Goal: Transaction & Acquisition: Purchase product/service

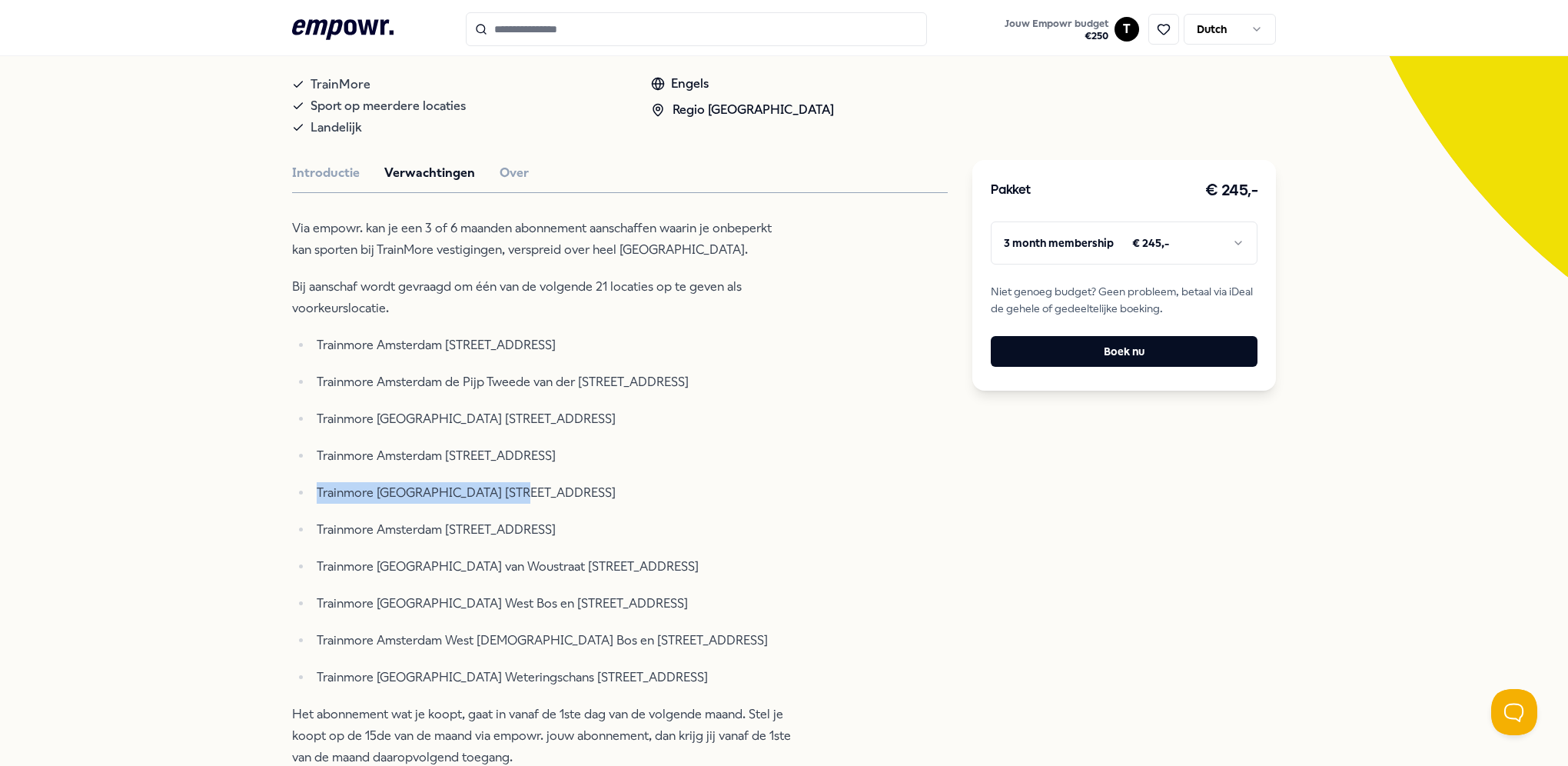
scroll to position [385, 0]
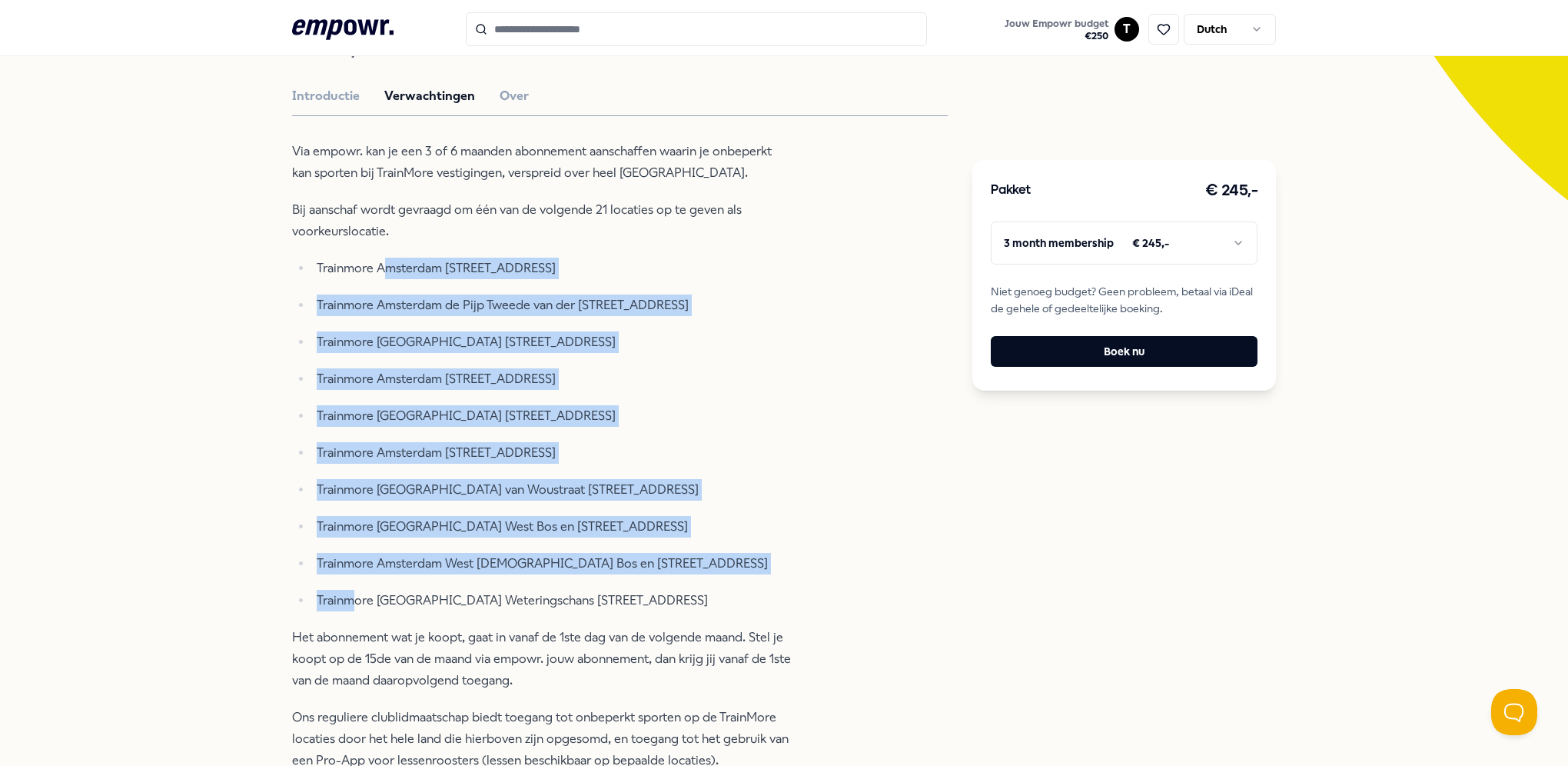
drag, startPoint x: 347, startPoint y: 603, endPoint x: 379, endPoint y: 265, distance: 339.5
click at [379, 265] on ul "Trainmore [GEOGRAPHIC_DATA] [STREET_ADDRESS] Trainmore [GEOGRAPHIC_DATA] de [GE…" at bounding box center [541, 435] width 499 height 354
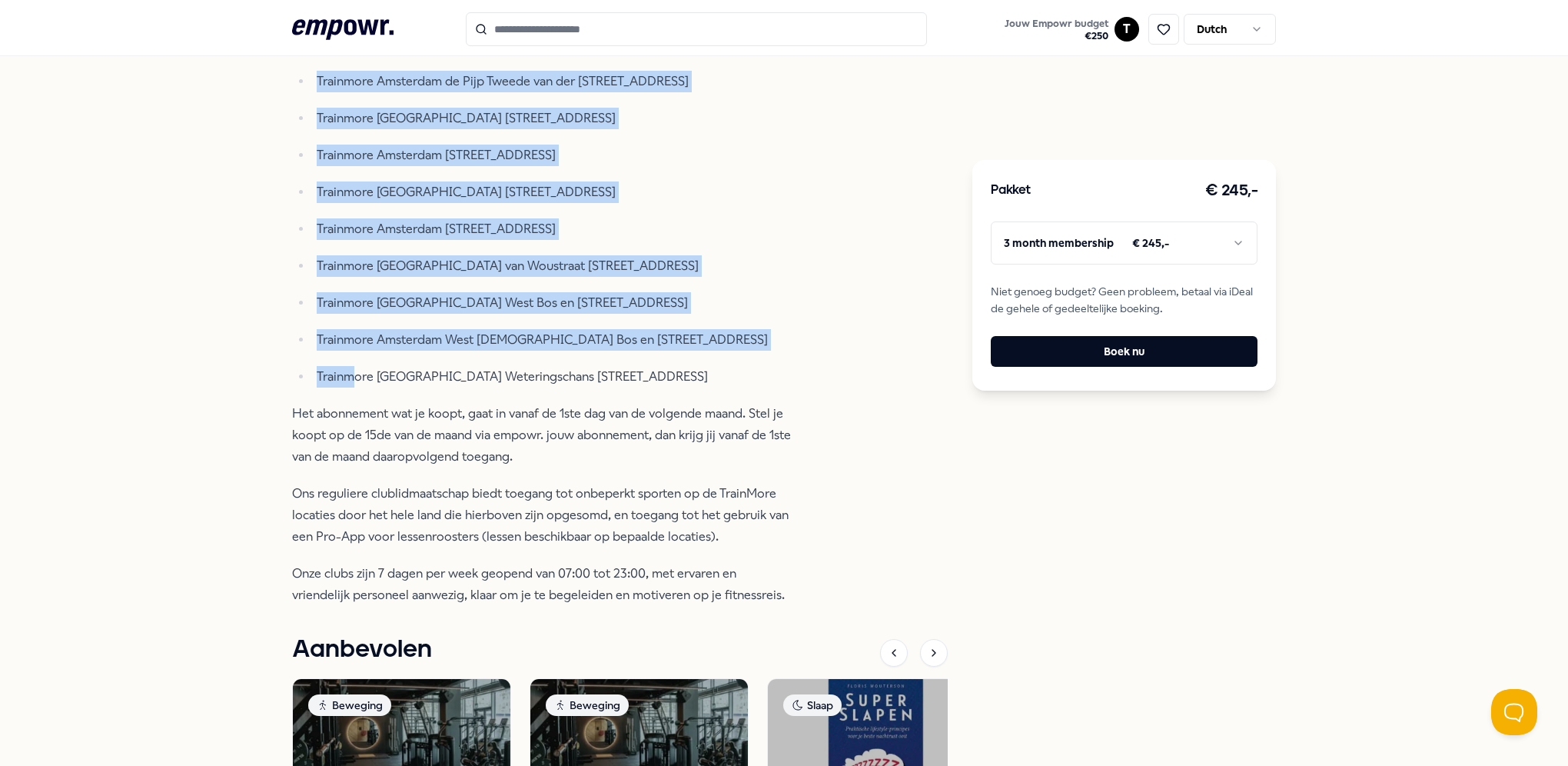
scroll to position [692, 0]
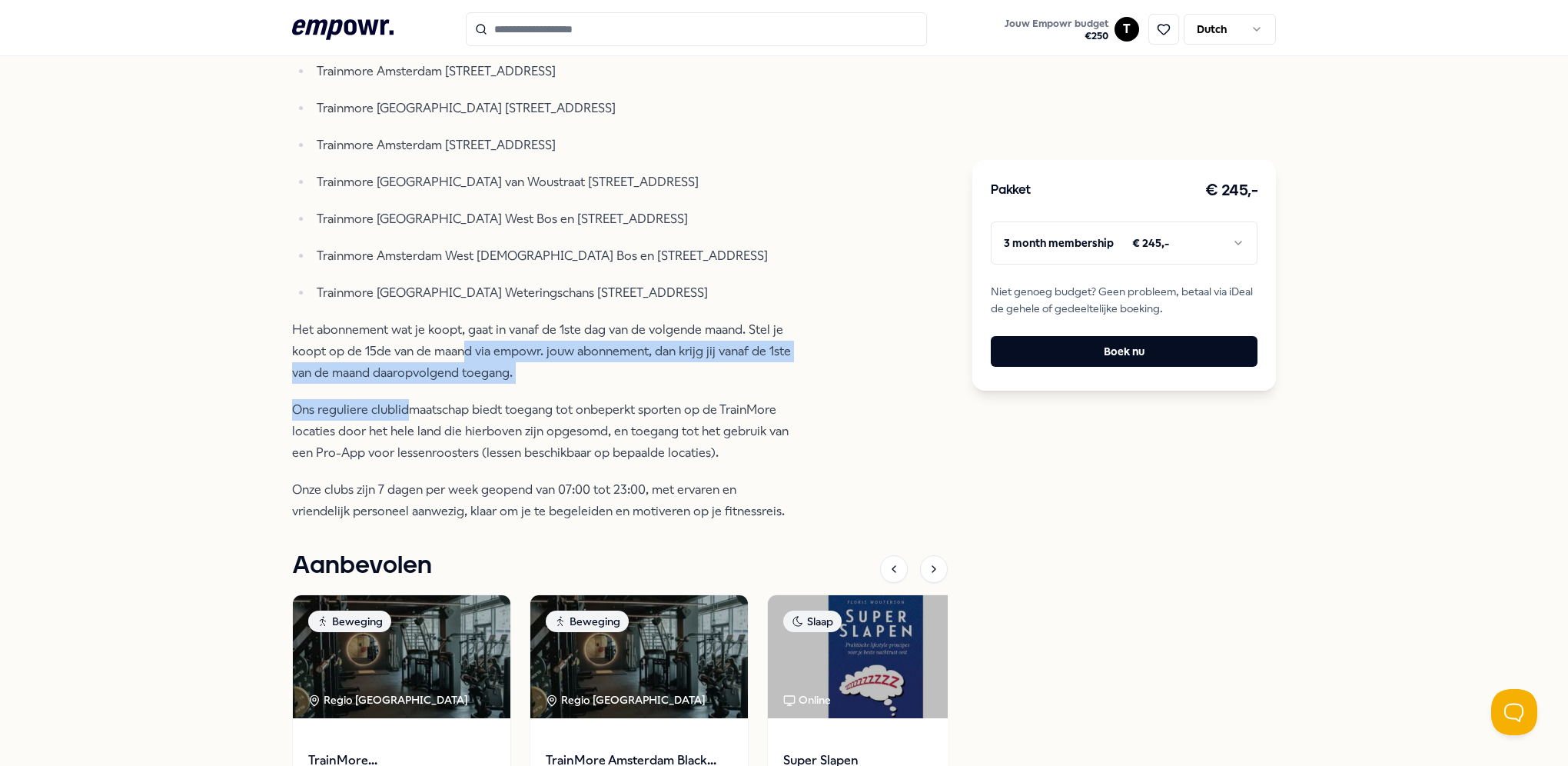
drag, startPoint x: 459, startPoint y: 341, endPoint x: 400, endPoint y: 387, distance: 74.8
click at [400, 387] on div "Via empowr. kan je een 3 of 6 maanden abonnement aanschaffen waarin je onbeperk…" at bounding box center [541, 178] width 499 height 689
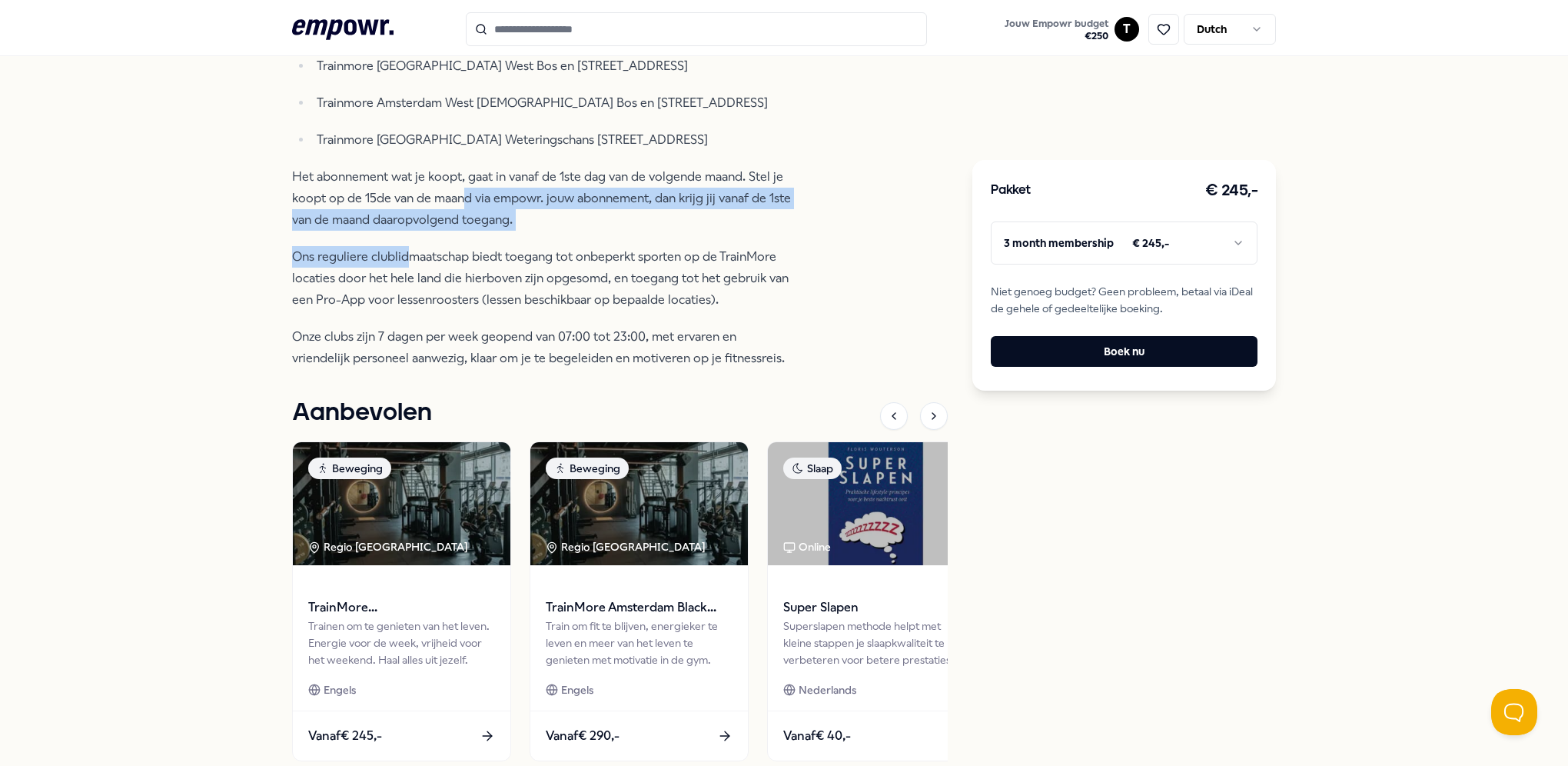
scroll to position [963, 0]
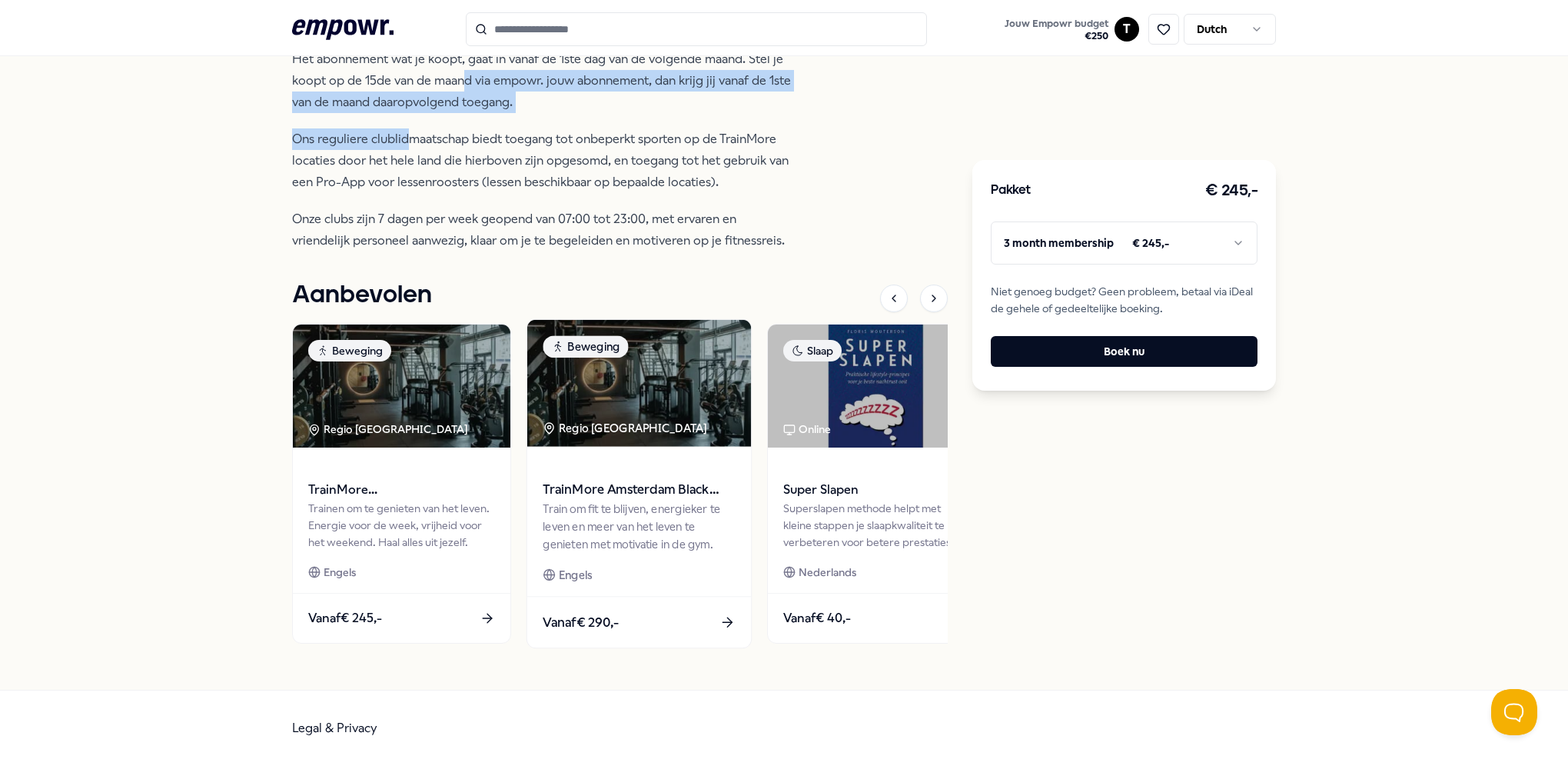
click at [641, 519] on div "Train om fit te blijven, energieker te leven en meer van het leven te genieten …" at bounding box center [639, 526] width 192 height 53
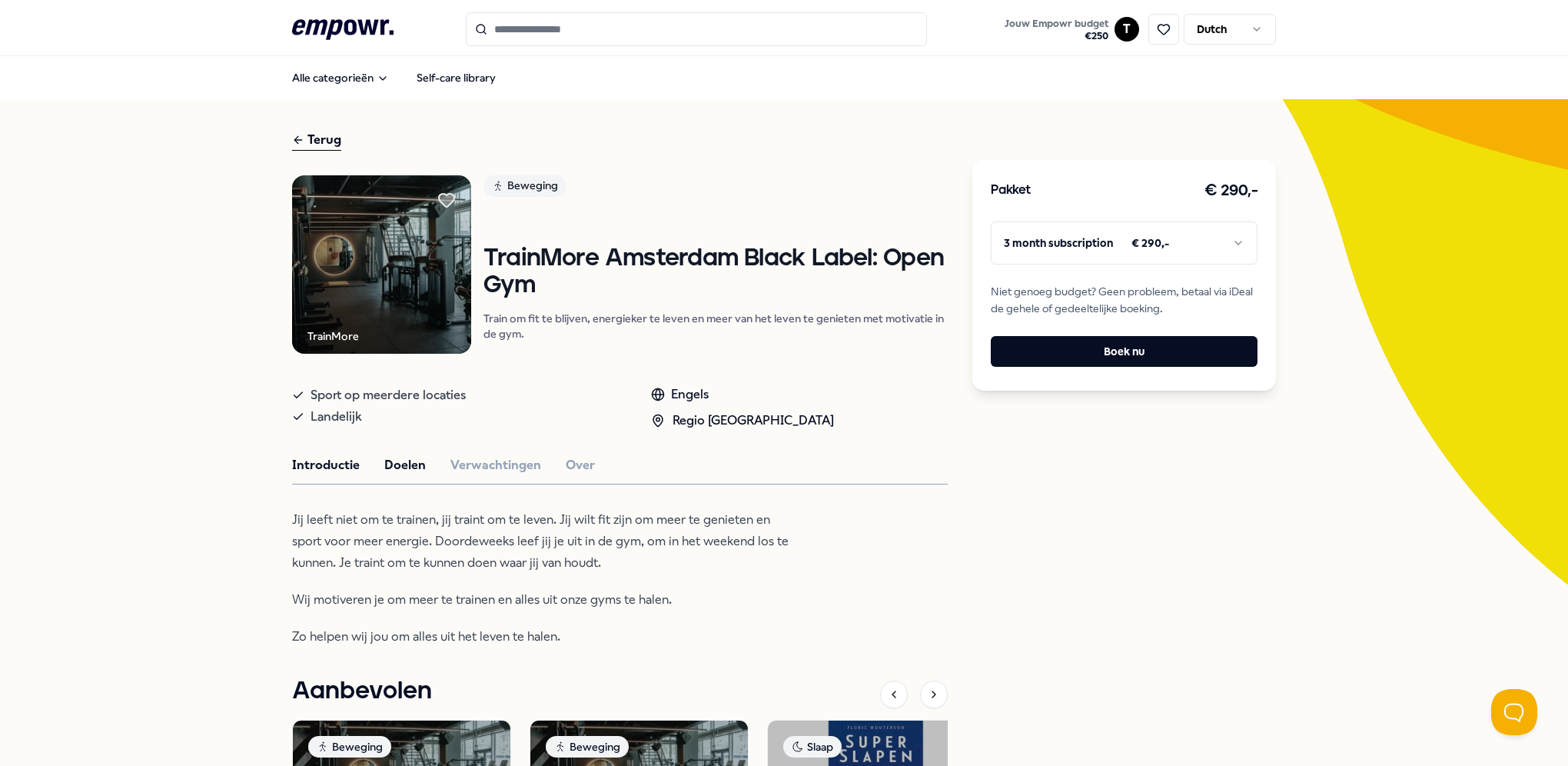
click at [403, 465] on button "Doelen" at bounding box center [405, 465] width 42 height 20
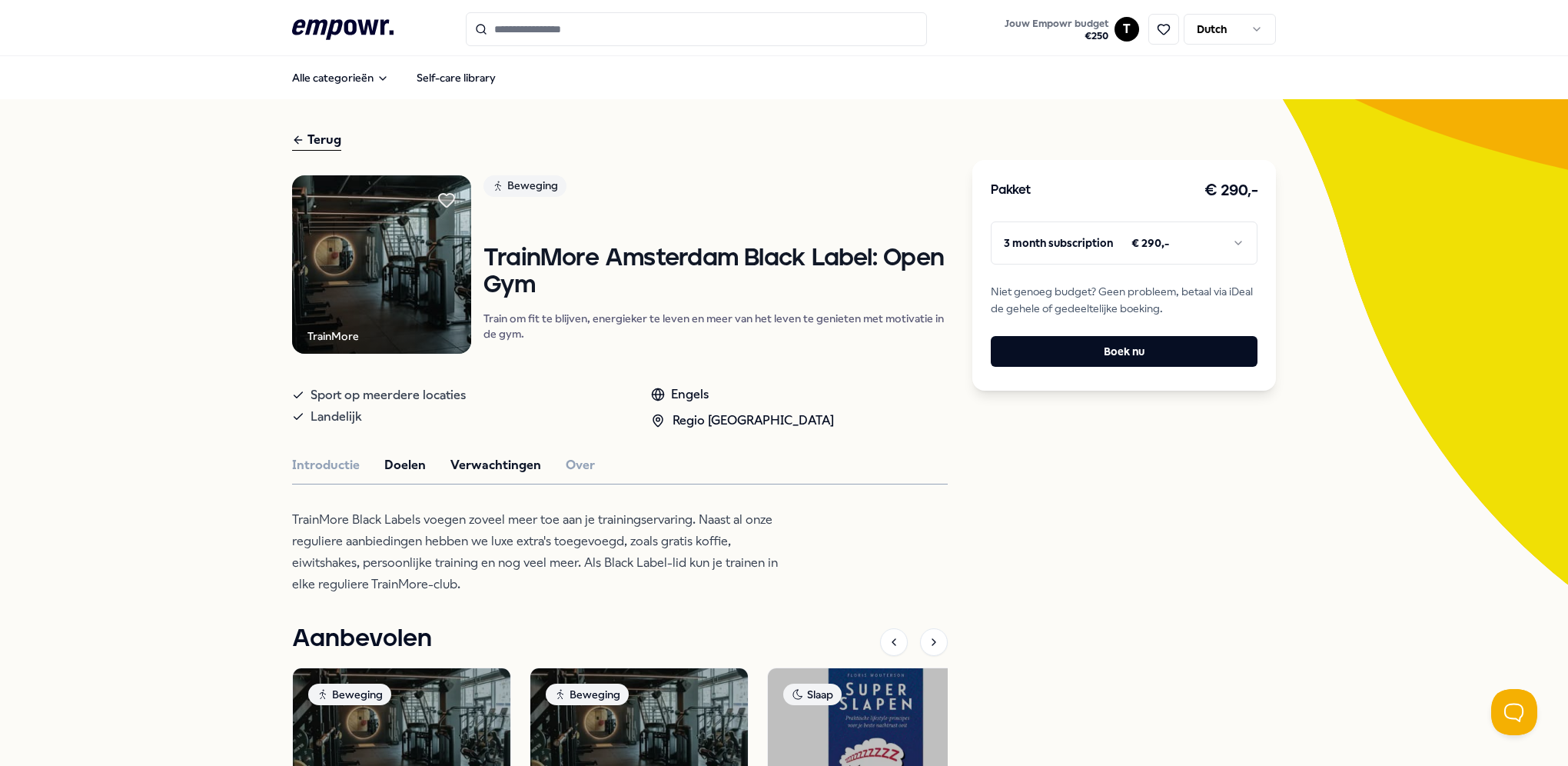
click at [493, 463] on button "Verwachtingen" at bounding box center [496, 465] width 91 height 20
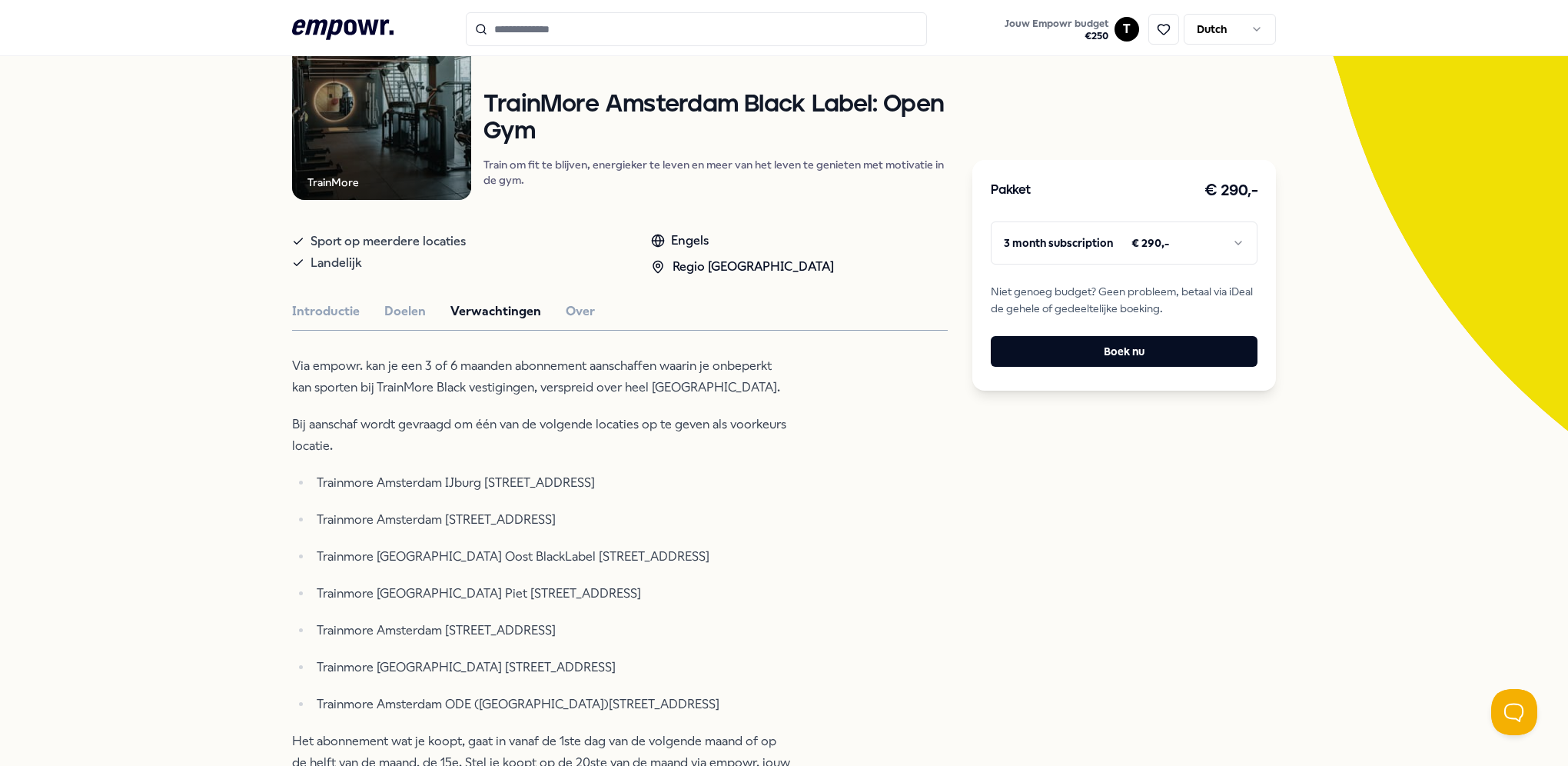
scroll to position [231, 0]
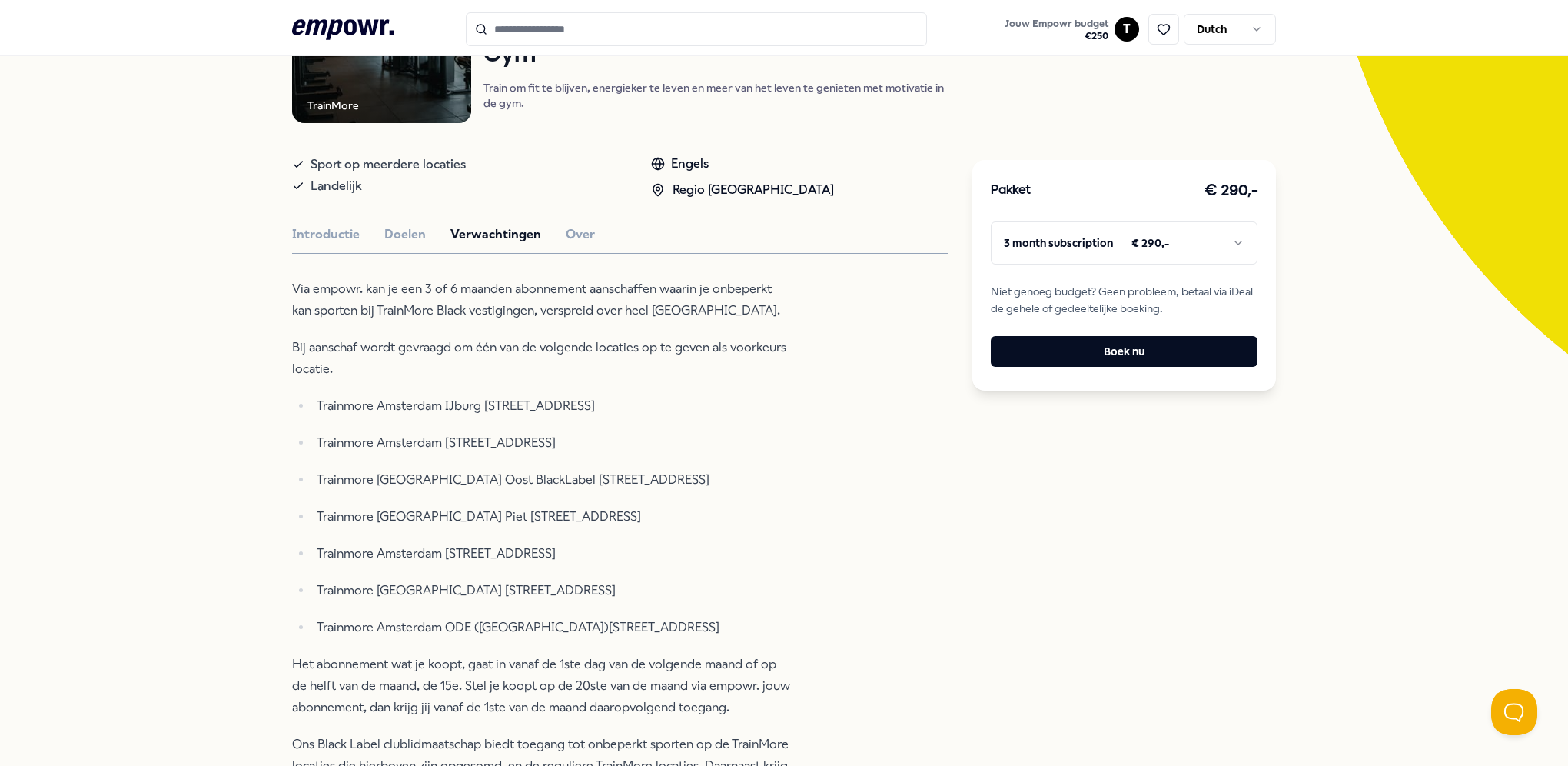
drag, startPoint x: 299, startPoint y: 431, endPoint x: 785, endPoint y: 595, distance: 512.9
click at [785, 595] on ul "Trainmore Amsterdam IJburg [STREET_ADDRESS] Trainmore Amsterdam [STREET_ADDRESS…" at bounding box center [541, 517] width 499 height 243
click at [785, 595] on p "Trainmore [GEOGRAPHIC_DATA] [STREET_ADDRESS]" at bounding box center [554, 590] width 475 height 21
click at [786, 597] on p "Trainmore [GEOGRAPHIC_DATA] [STREET_ADDRESS]" at bounding box center [554, 590] width 475 height 21
drag, startPoint x: 780, startPoint y: 599, endPoint x: 271, endPoint y: 428, distance: 537.0
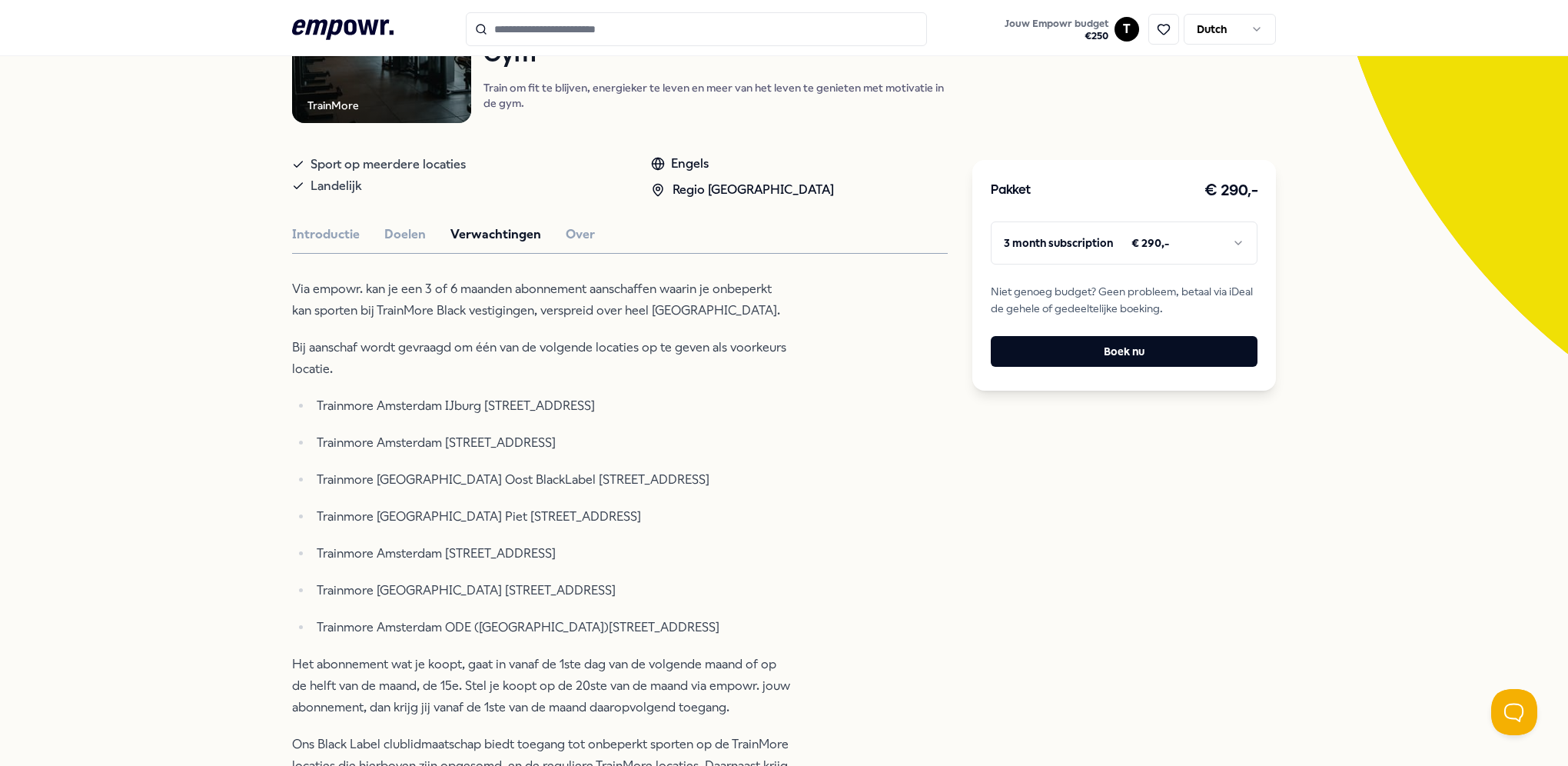
click at [271, 428] on div "Terug TrainMore Beweging TrainMore [GEOGRAPHIC_DATA] Black Label: Open Gym Trai…" at bounding box center [784, 592] width 1568 height 1449
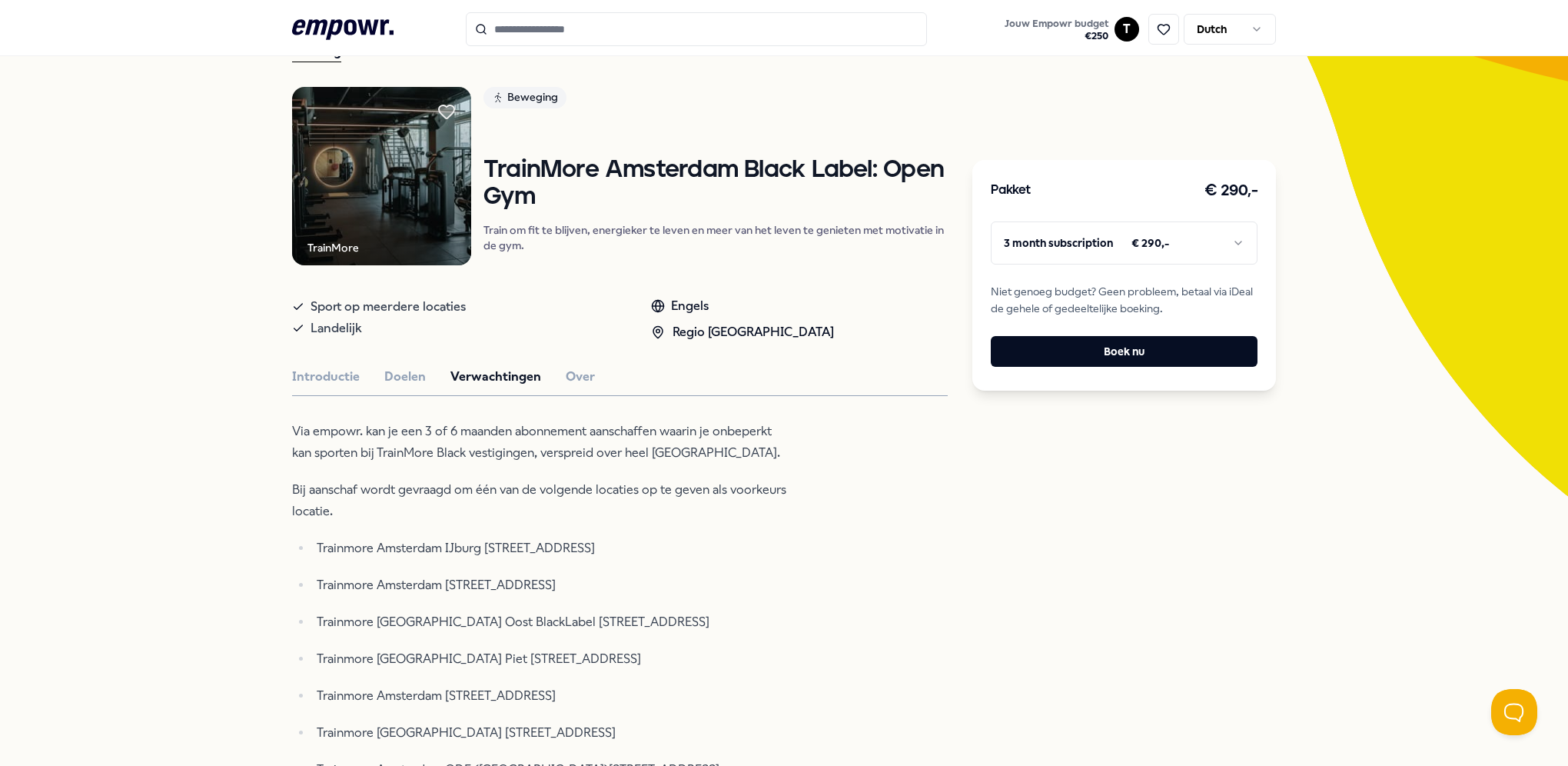
scroll to position [77, 0]
